Goal: Information Seeking & Learning: Learn about a topic

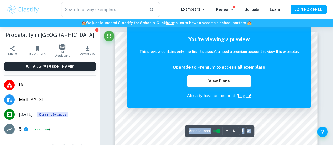
scroll to position [97, 0]
drag, startPoint x: 272, startPoint y: 117, endPoint x: 307, endPoint y: 156, distance: 52.6
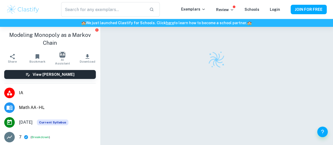
checkbox input "true"
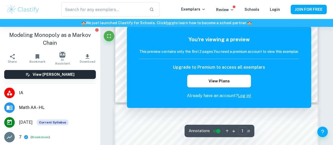
scroll to position [228, 0]
